Goal: Transaction & Acquisition: Purchase product/service

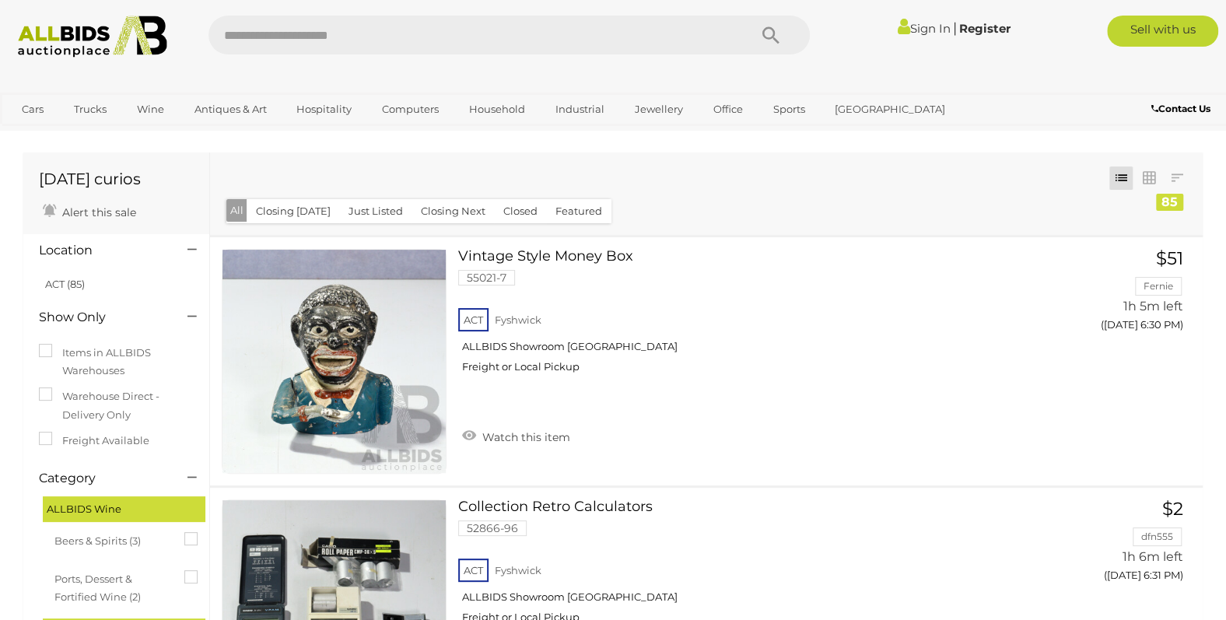
click at [593, 32] on input "text" at bounding box center [470, 35] width 524 height 39
type input "*****"
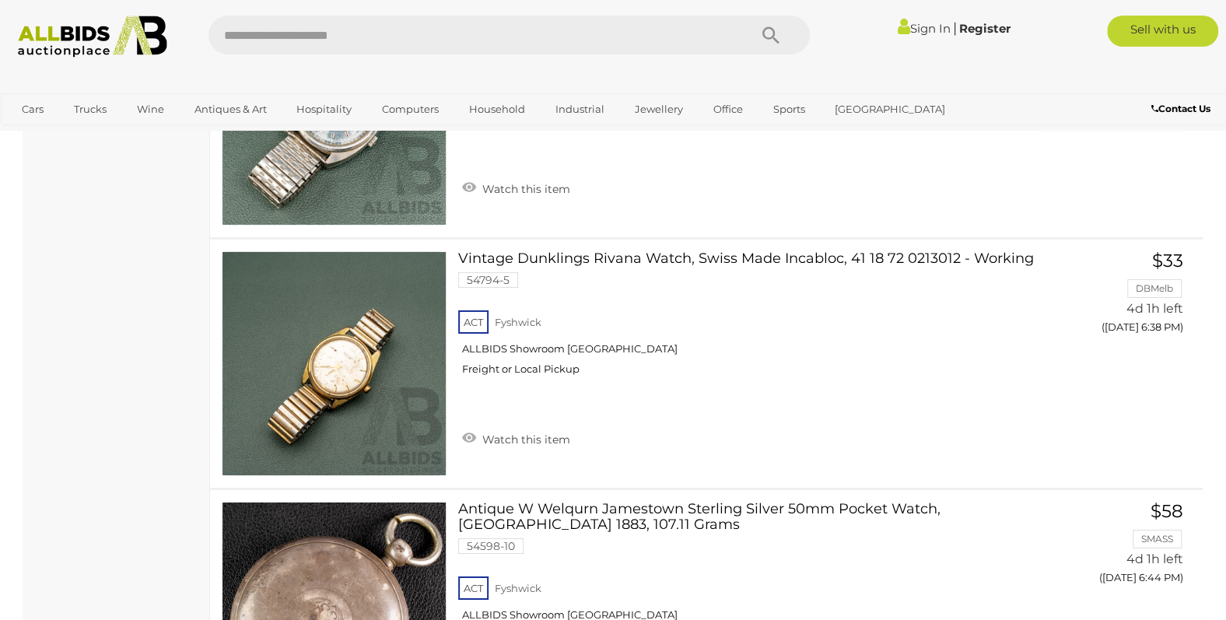
scroll to position [6529, 0]
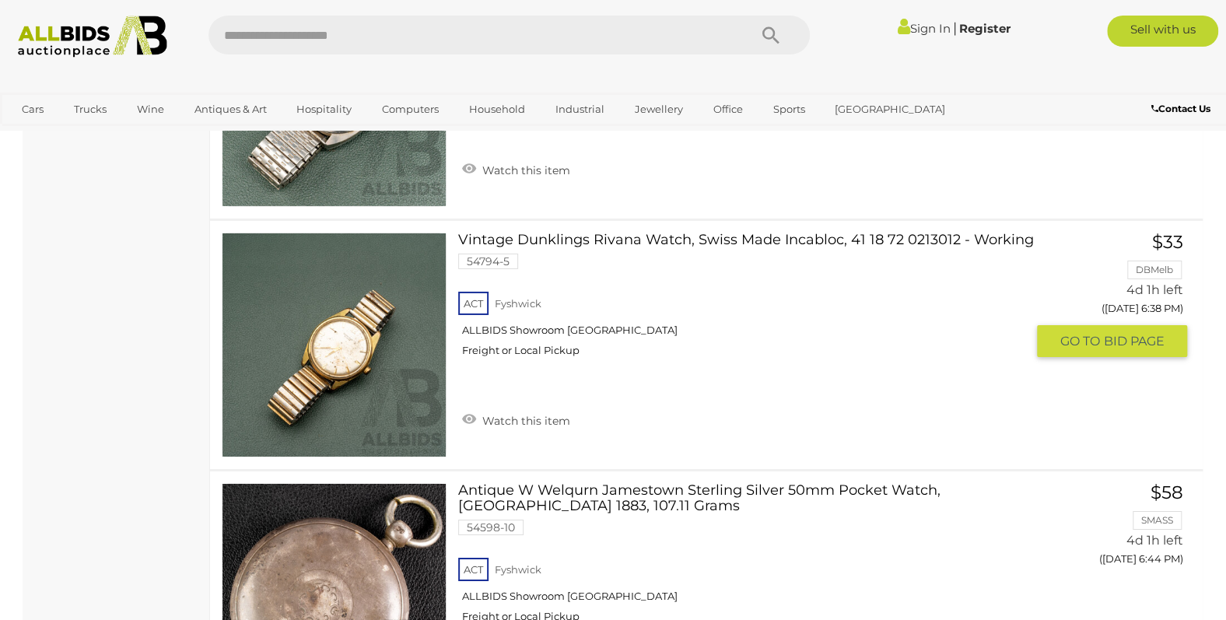
click at [351, 348] on link at bounding box center [334, 345] width 225 height 225
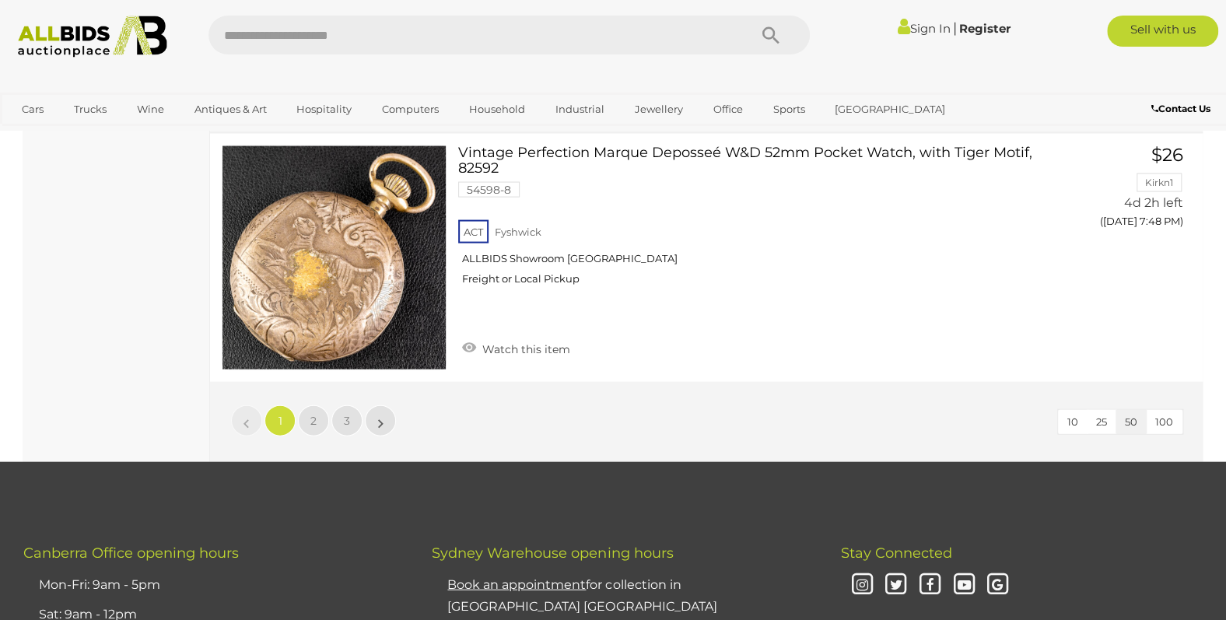
scroll to position [12393, 0]
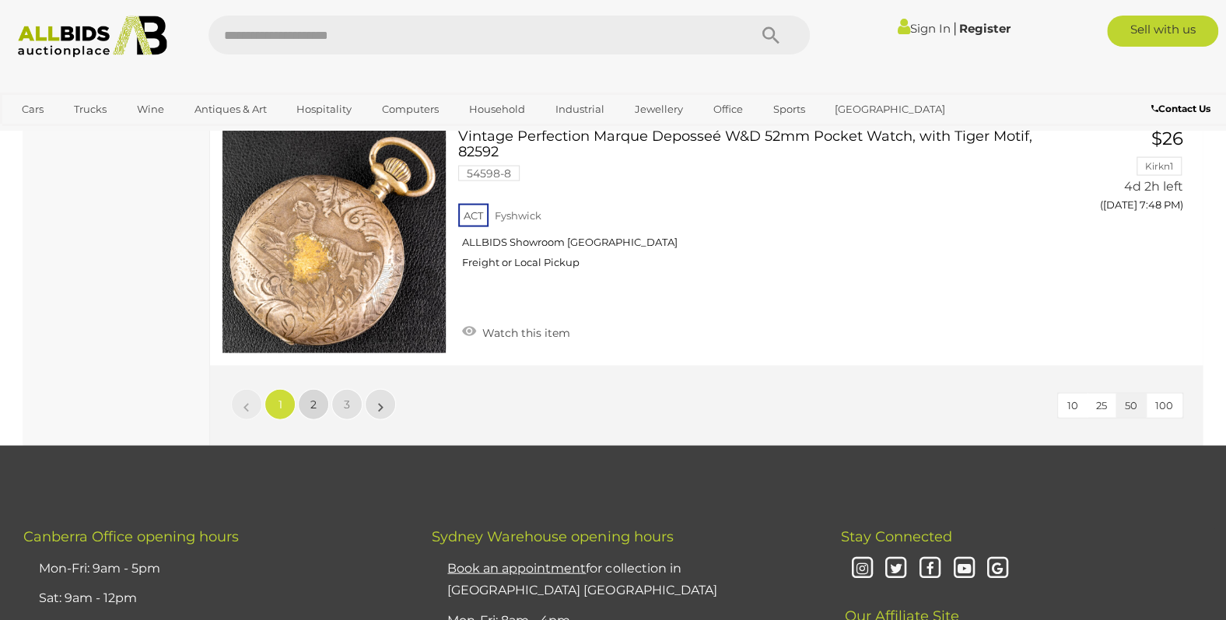
click at [313, 397] on span "2" at bounding box center [313, 404] width 6 height 14
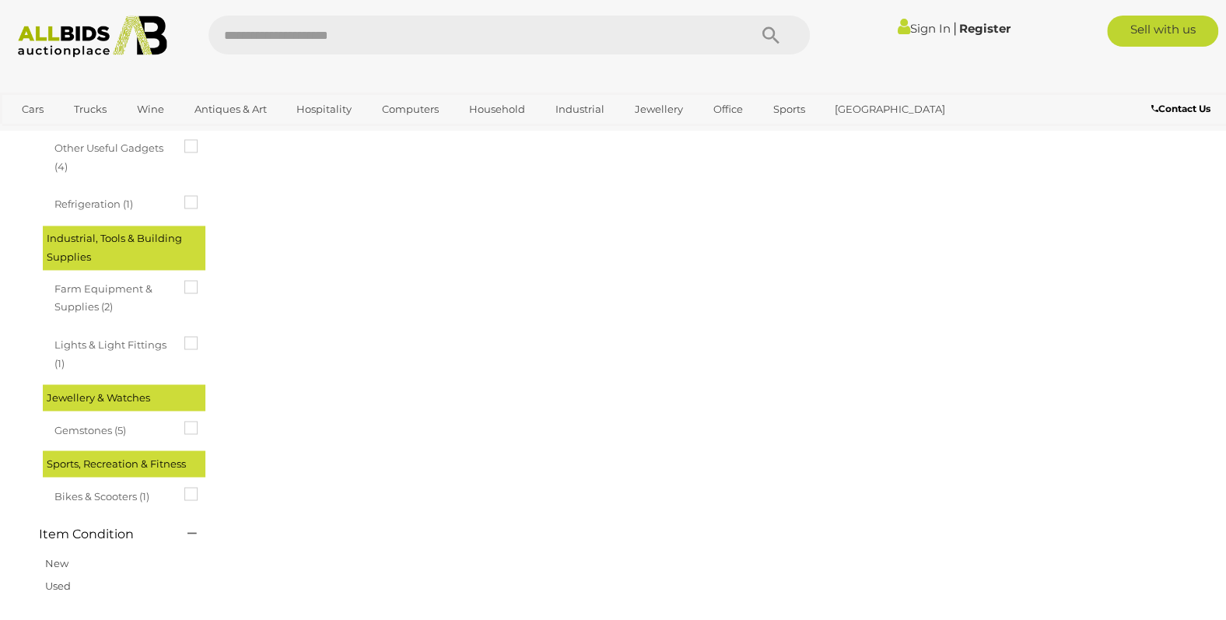
scroll to position [0, 0]
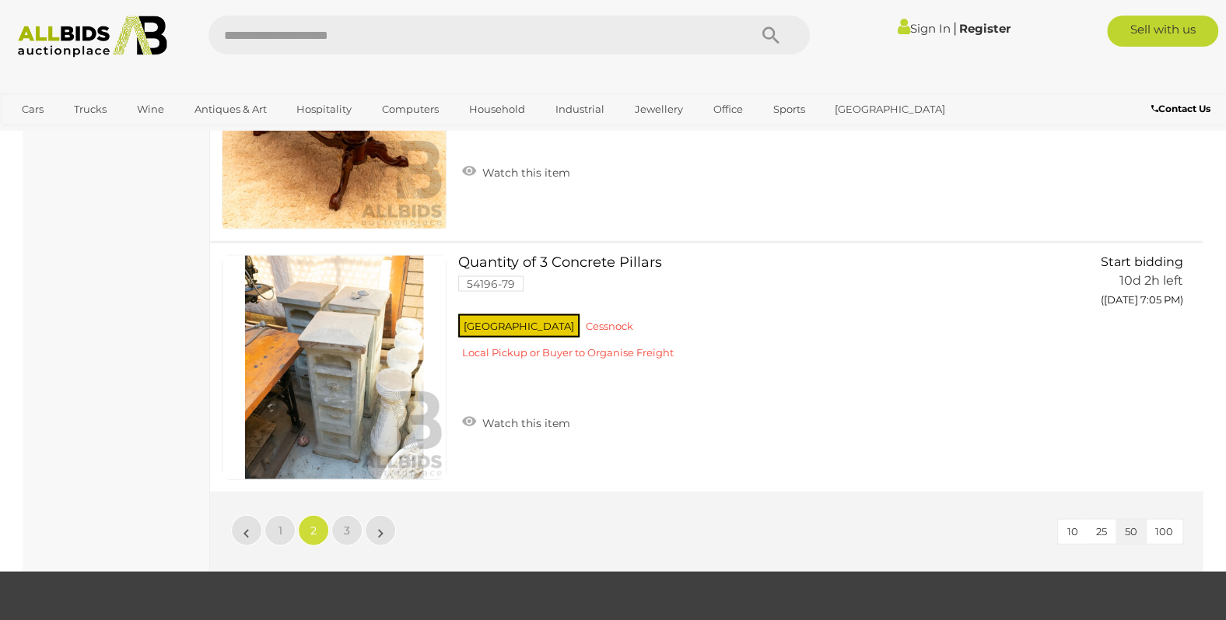
scroll to position [12293, 0]
click at [347, 522] on span "3" at bounding box center [347, 529] width 6 height 14
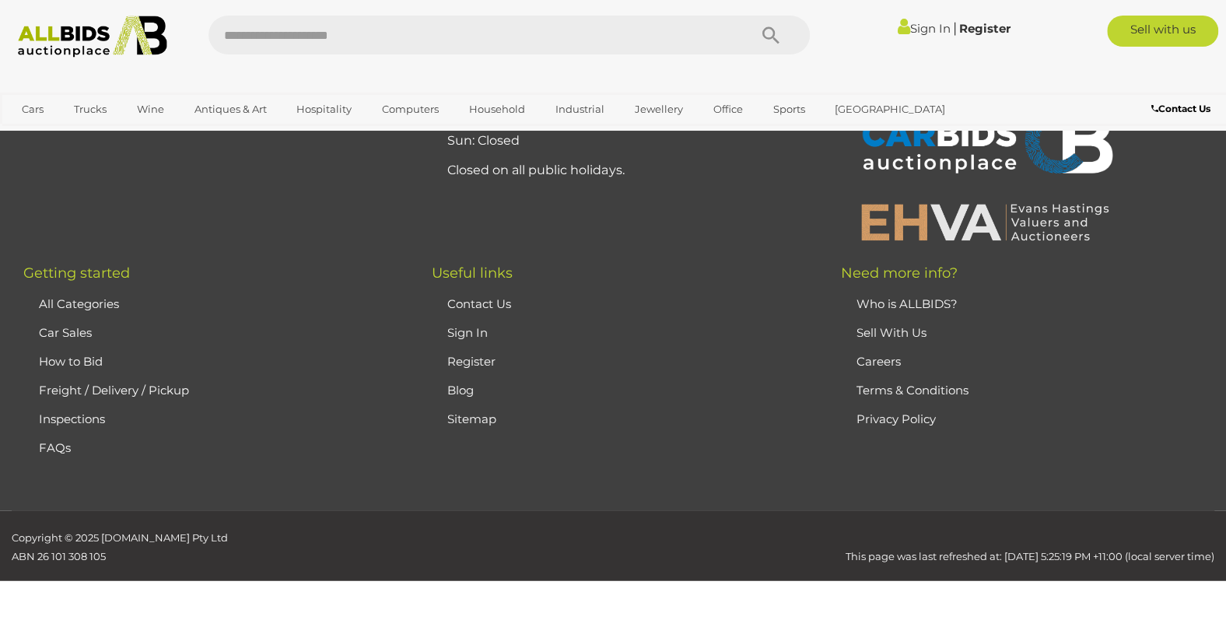
scroll to position [0, 0]
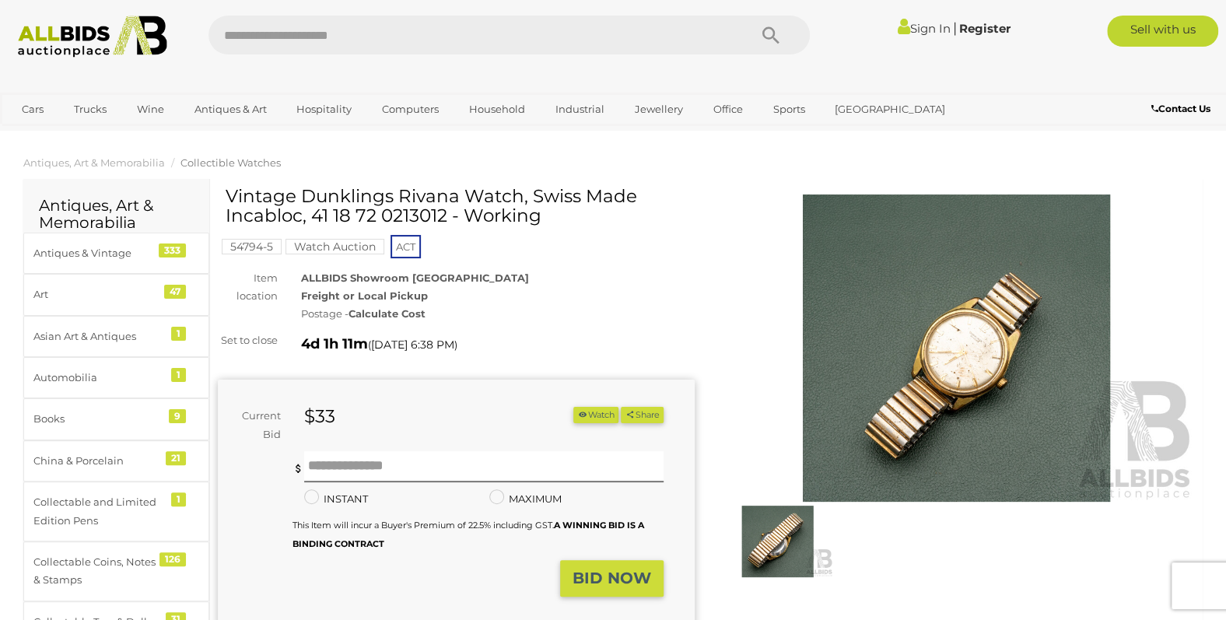
click at [977, 379] on img at bounding box center [956, 347] width 477 height 307
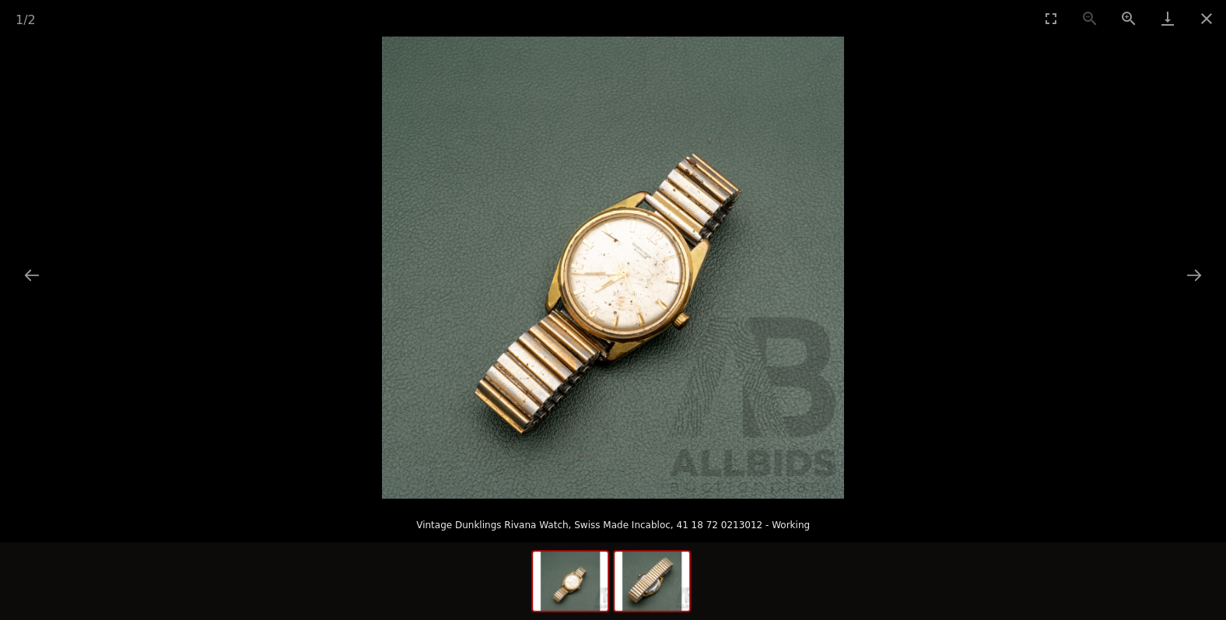
click at [687, 580] on img at bounding box center [652, 581] width 75 height 59
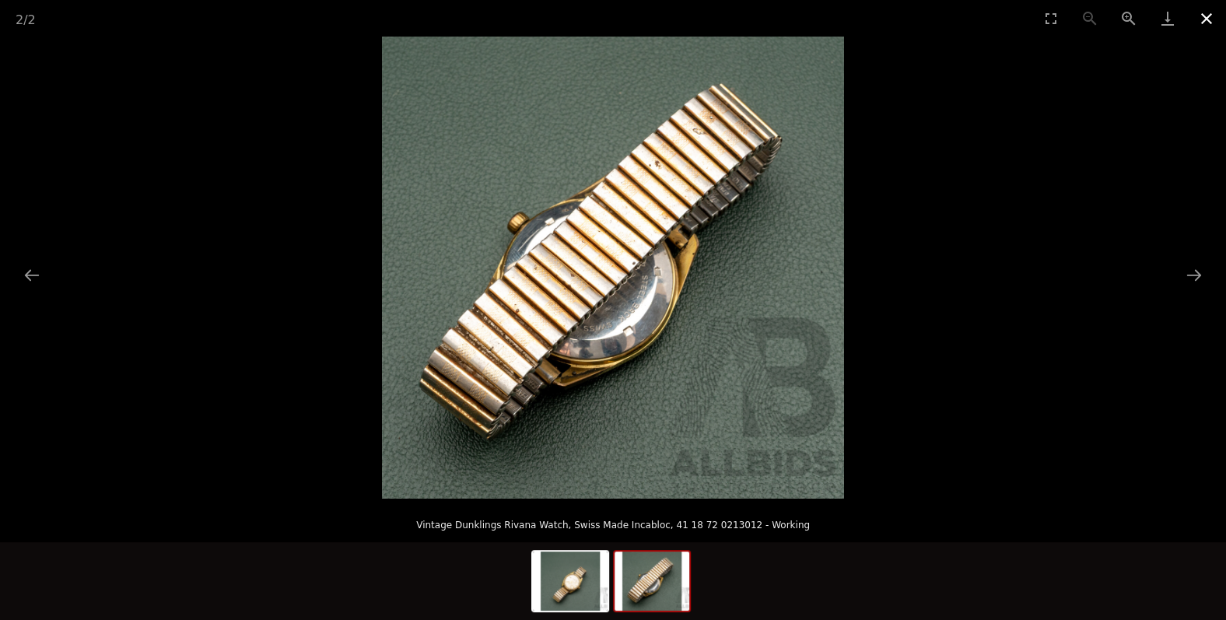
click at [1206, 16] on button "Close gallery" at bounding box center [1206, 18] width 39 height 37
